Goal: Task Accomplishment & Management: Use online tool/utility

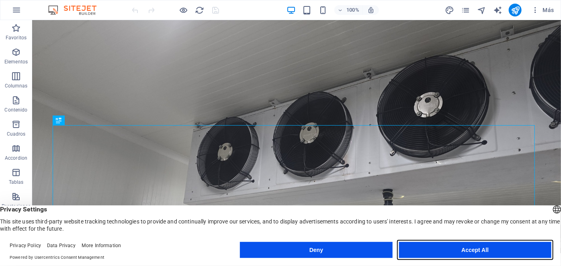
click at [460, 250] on button "Accept All" at bounding box center [475, 250] width 152 height 16
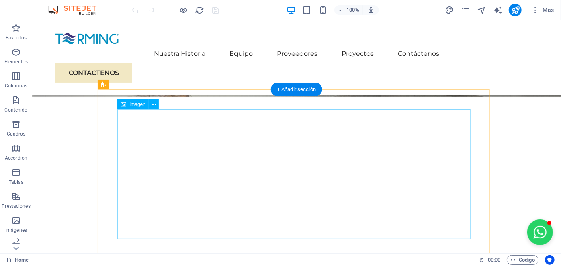
scroll to position [292, 0]
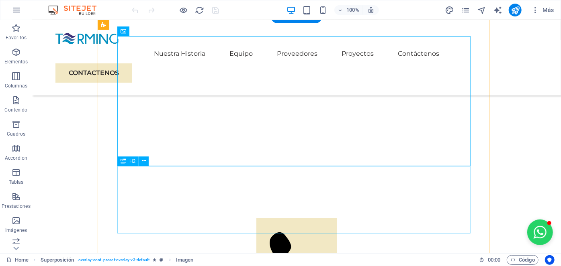
scroll to position [328, 0]
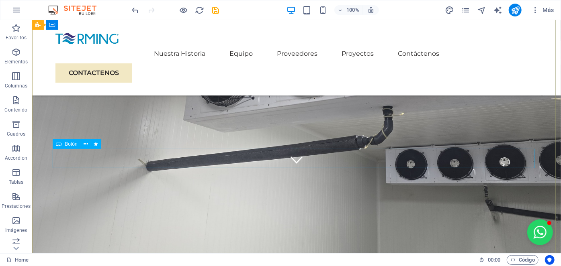
scroll to position [73, 0]
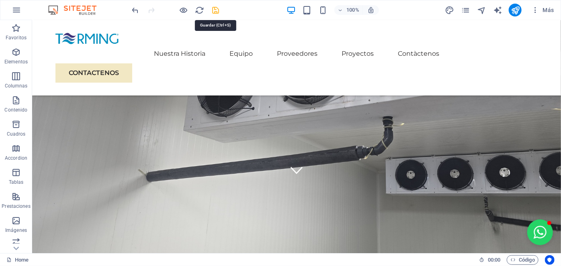
click at [215, 10] on icon "save" at bounding box center [215, 10] width 9 height 9
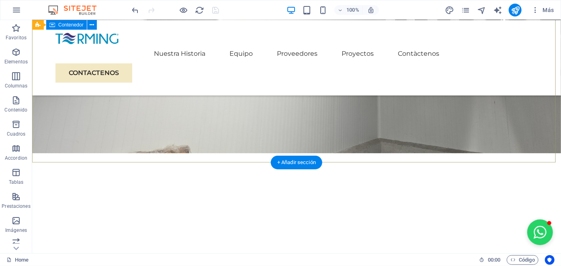
scroll to position [255, 0]
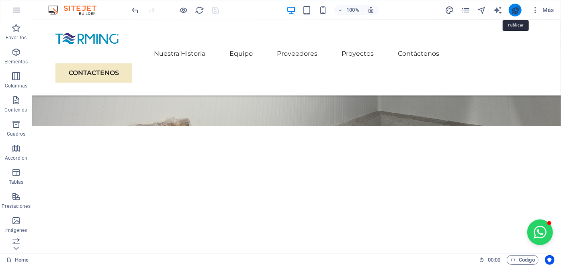
click at [515, 10] on icon "publish" at bounding box center [514, 10] width 9 height 9
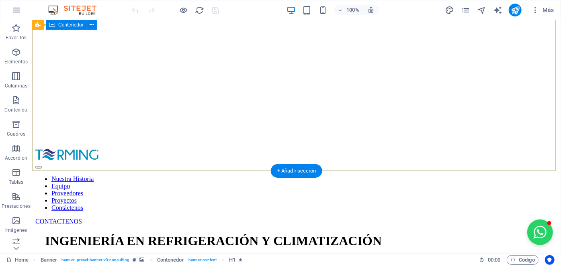
scroll to position [255, 0]
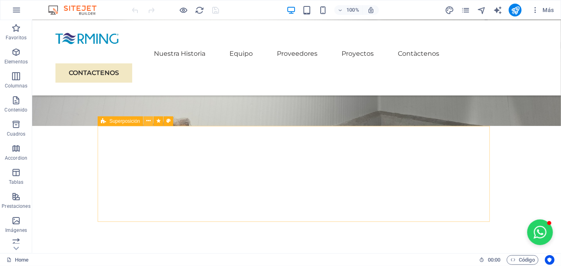
click at [148, 120] on icon at bounding box center [148, 121] width 4 height 8
click at [149, 120] on icon at bounding box center [148, 121] width 4 height 8
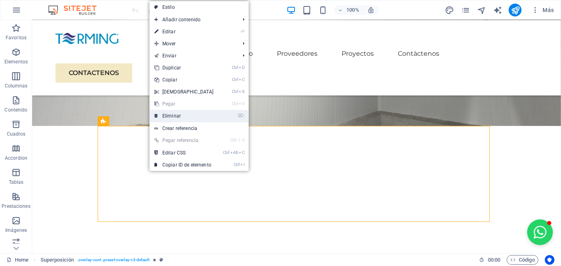
click at [166, 117] on link "⌦ Eliminar" at bounding box center [183, 116] width 69 height 12
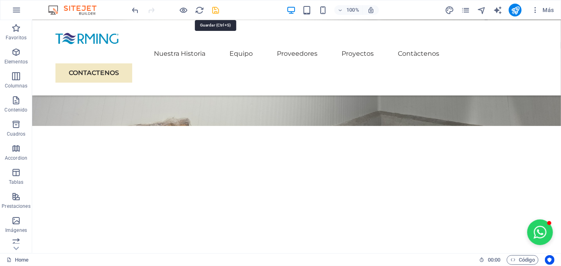
click at [216, 8] on icon "save" at bounding box center [215, 10] width 9 height 9
click at [518, 11] on icon "publish" at bounding box center [514, 10] width 9 height 9
